Goal: Task Accomplishment & Management: Manage account settings

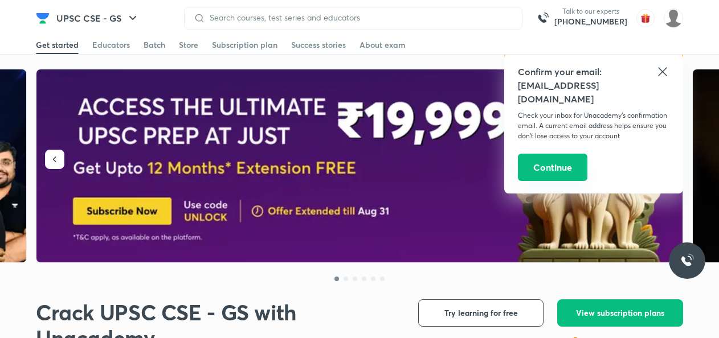
click at [545, 154] on button "Continue" at bounding box center [553, 167] width 70 height 27
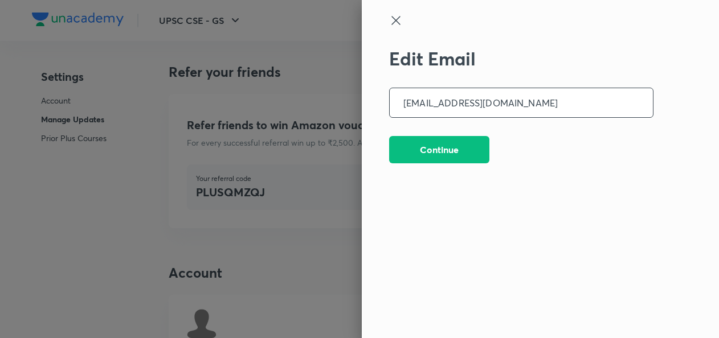
scroll to position [2872, 0]
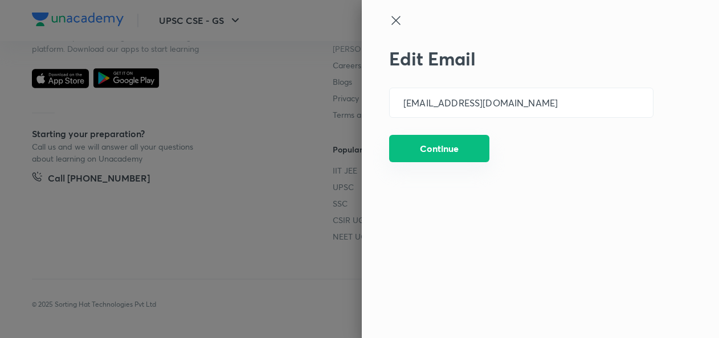
click at [451, 146] on button "Continue" at bounding box center [439, 148] width 100 height 27
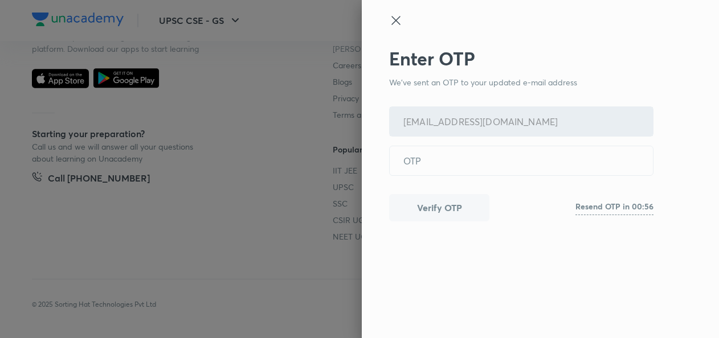
drag, startPoint x: 389, startPoint y: 9, endPoint x: 401, endPoint y: 28, distance: 23.1
click at [401, 28] on div "Enter OTP We've sent an OTP to your updated e-mail address kushaldeepinsha1357@…" at bounding box center [540, 169] width 357 height 338
click at [394, 22] on icon at bounding box center [395, 20] width 9 height 9
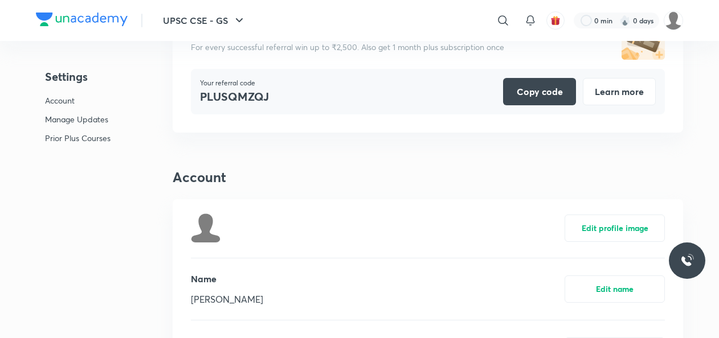
scroll to position [0, 0]
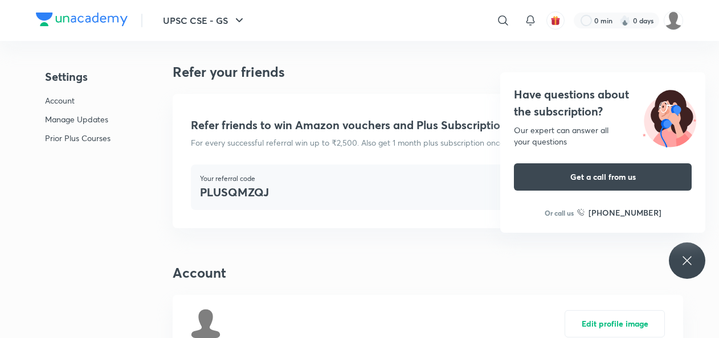
click at [62, 14] on img at bounding box center [82, 20] width 92 height 14
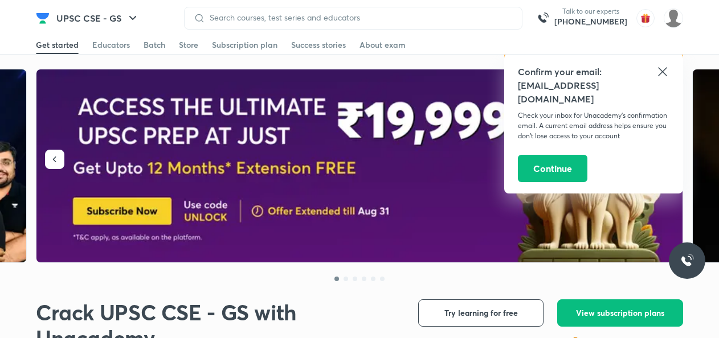
click at [665, 72] on icon at bounding box center [663, 72] width 14 height 14
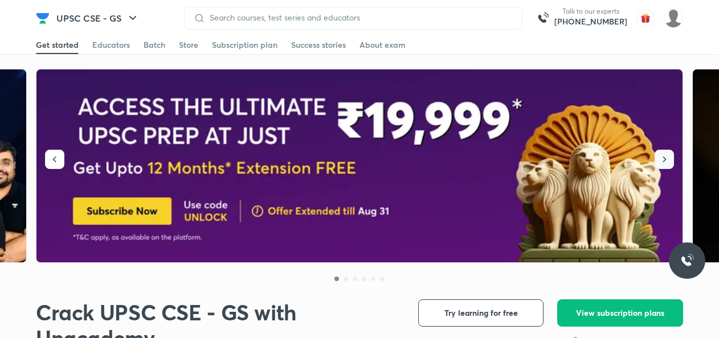
click at [668, 162] on icon "button" at bounding box center [664, 159] width 11 height 11
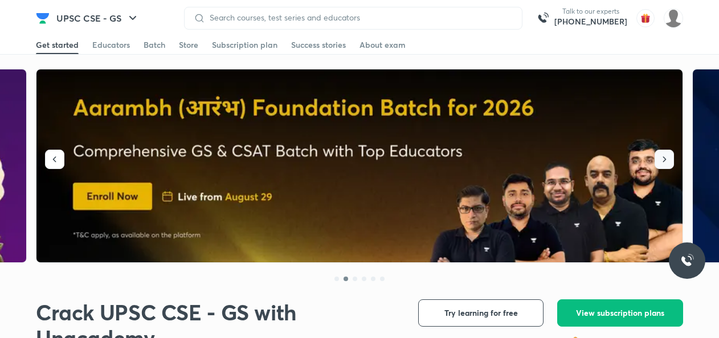
click at [668, 162] on icon "button" at bounding box center [664, 159] width 11 height 11
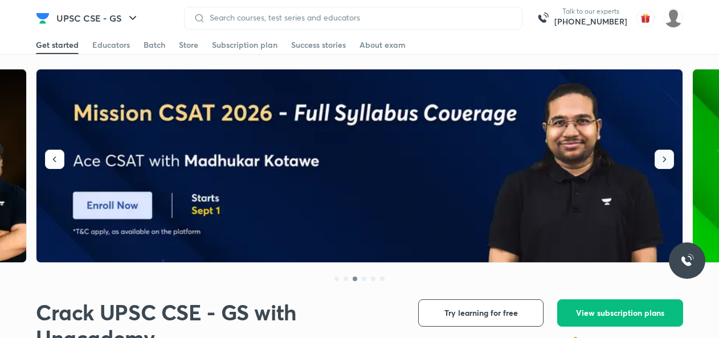
click at [668, 162] on icon "button" at bounding box center [664, 159] width 11 height 11
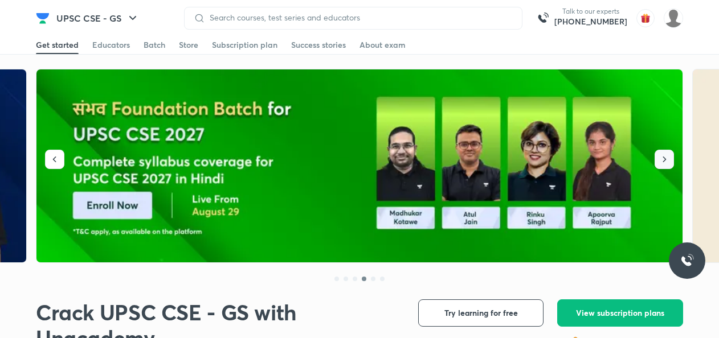
click at [668, 162] on icon "button" at bounding box center [664, 159] width 11 height 11
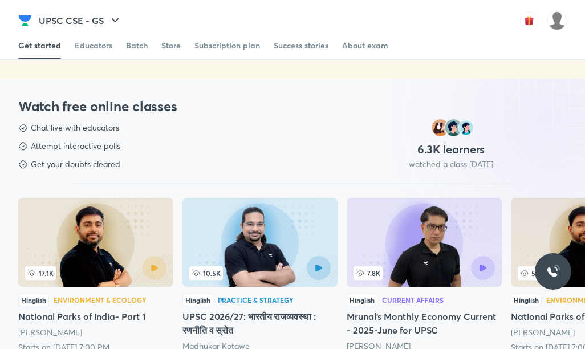
scroll to position [501, 0]
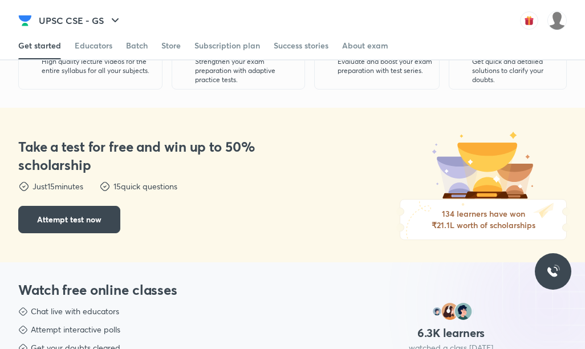
scroll to position [366, 0]
